Goal: Information Seeking & Learning: Learn about a topic

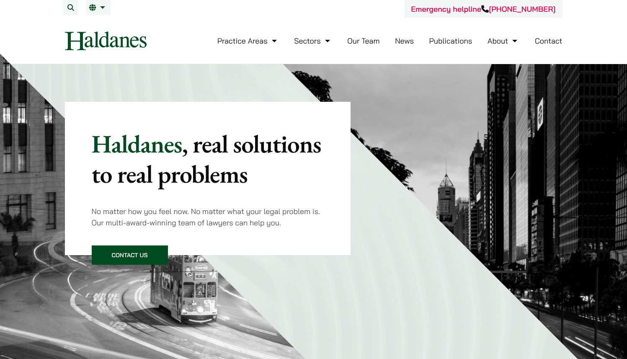
click at [369, 45] on li "Our Team" at bounding box center [363, 41] width 32 height 18
click at [368, 42] on link "Our Team" at bounding box center [363, 41] width 32 height 10
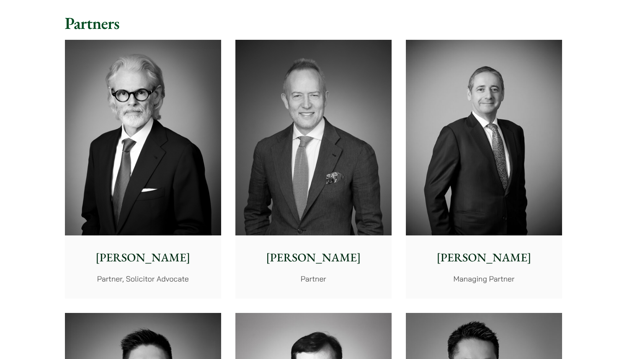
scroll to position [212, 0]
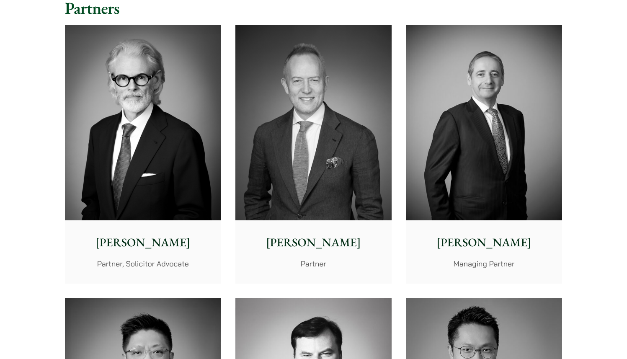
click at [299, 116] on img at bounding box center [313, 123] width 156 height 196
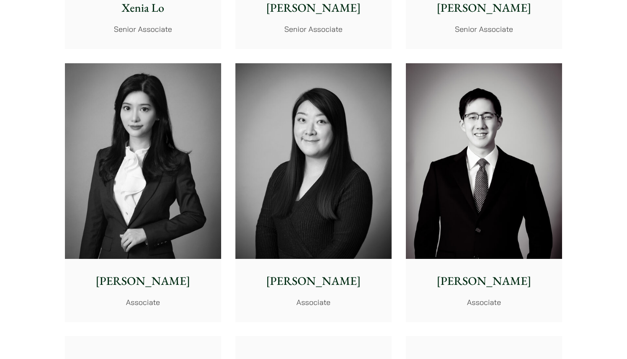
scroll to position [2420, 0]
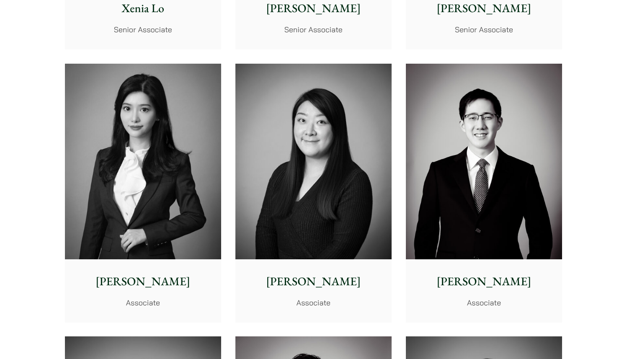
click at [111, 108] on img at bounding box center [143, 162] width 156 height 196
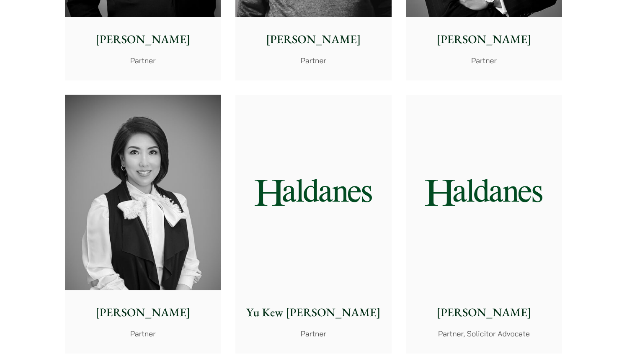
scroll to position [534, 0]
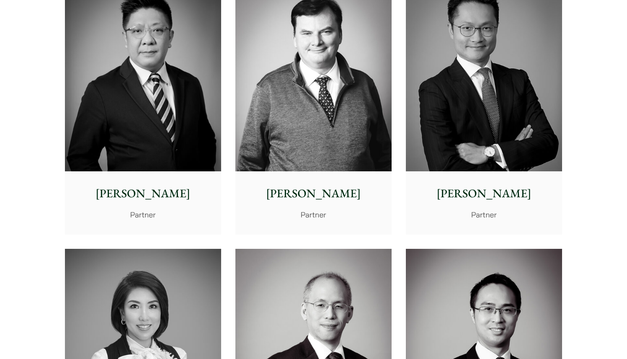
click at [342, 78] on img at bounding box center [313, 74] width 156 height 196
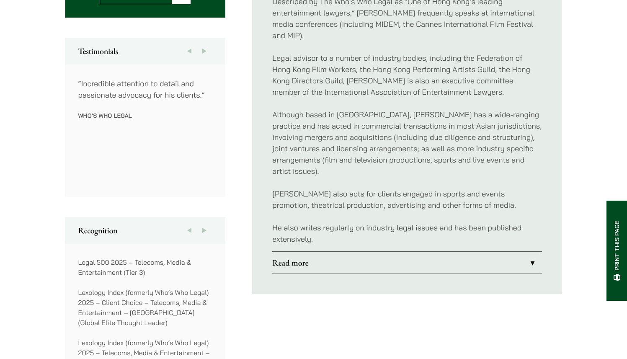
scroll to position [440, 0]
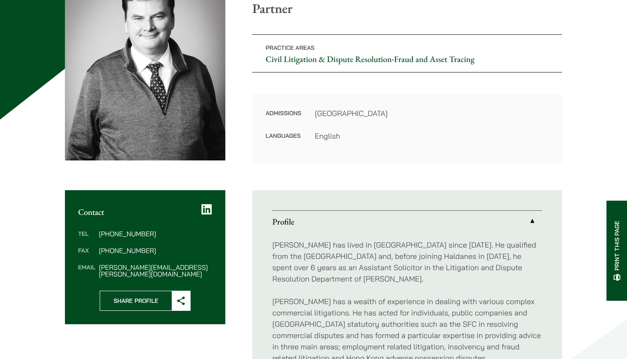
scroll to position [136, 0]
